Goal: Find specific page/section: Find specific page/section

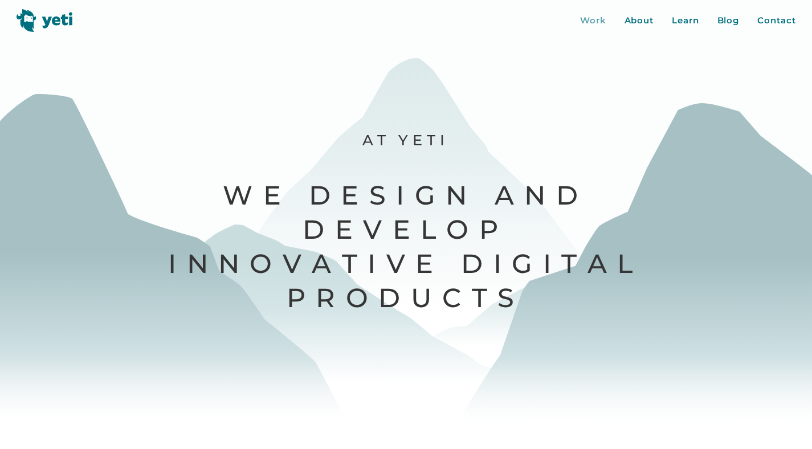
click at [580, 18] on div "Work" at bounding box center [593, 20] width 26 height 13
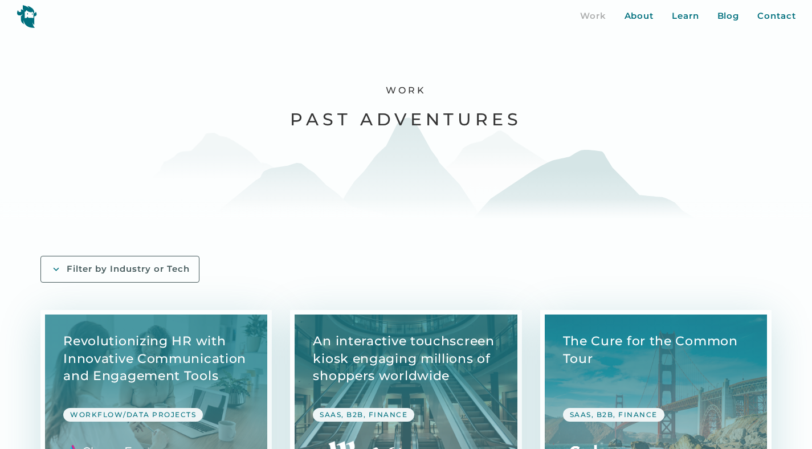
click at [123, 274] on div "Filter by Industry or Tech" at bounding box center [128, 269] width 123 height 12
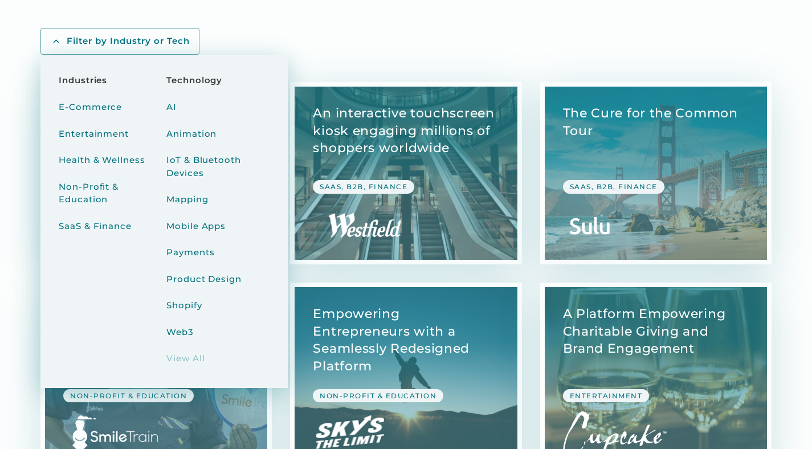
scroll to position [238, 0]
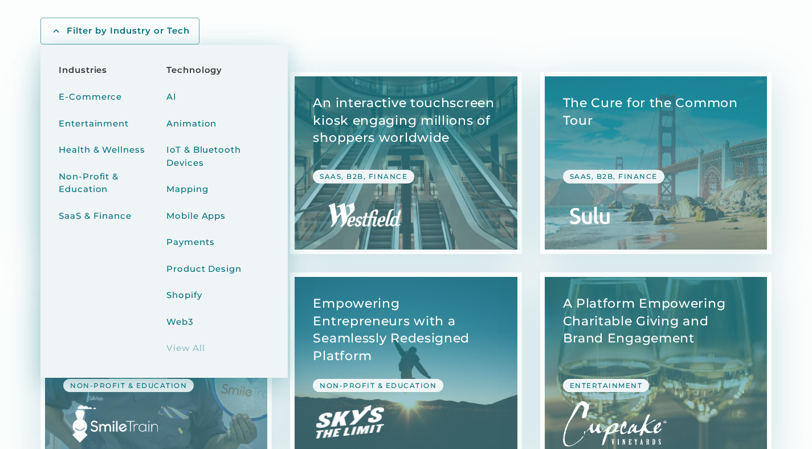
click at [357, 31] on div "Filter by Industry or Tech Industries E-Commerce Entertainment Health & Wellnes…" at bounding box center [405, 31] width 731 height 27
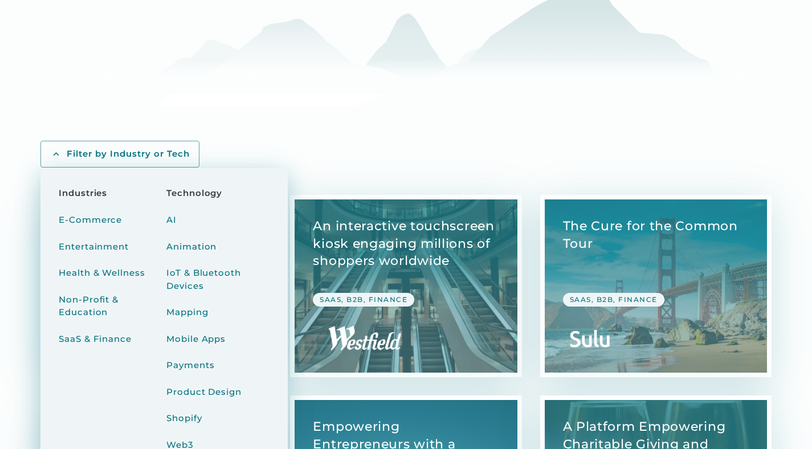
scroll to position [0, 0]
